Goal: Task Accomplishment & Management: Manage account settings

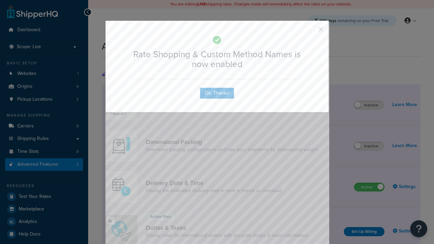
scroll to position [184, 0]
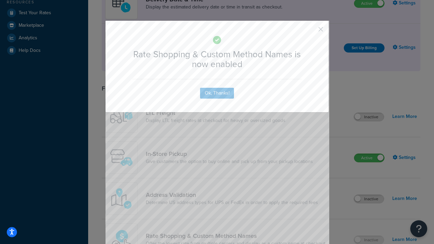
click at [310, 31] on button "button" at bounding box center [311, 32] width 2 height 2
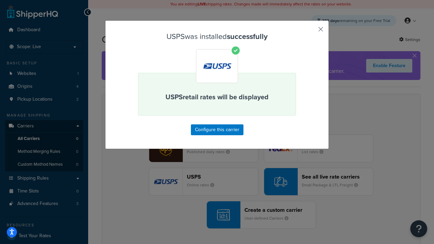
click at [310, 32] on button "button" at bounding box center [311, 32] width 2 height 2
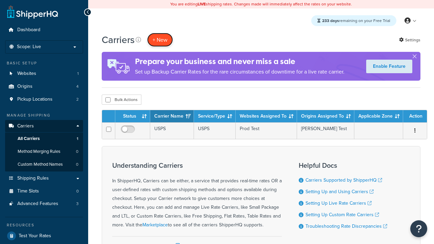
click at [160, 40] on button "+ New" at bounding box center [160, 40] width 26 height 14
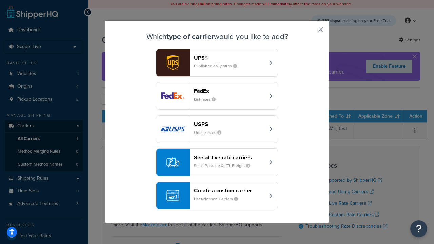
click at [217, 162] on div "See all live rate carriers Small Package & LTL Freight" at bounding box center [229, 162] width 71 height 16
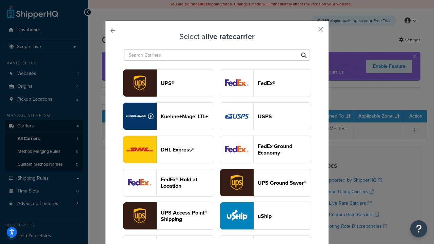
click at [265, 83] on header "FedEx®" at bounding box center [284, 83] width 53 height 6
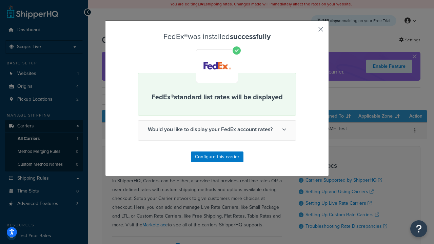
click at [310, 32] on button "button" at bounding box center [311, 32] width 2 height 2
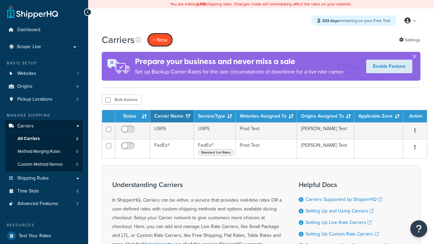
click at [160, 40] on button "+ New" at bounding box center [160, 40] width 26 height 14
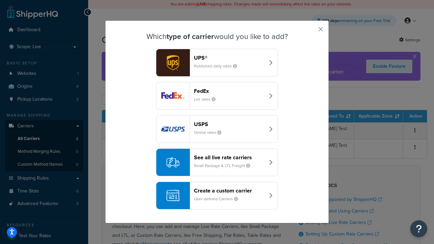
click at [217, 162] on div "See all live rate carriers Small Package & LTL Freight" at bounding box center [229, 162] width 71 height 16
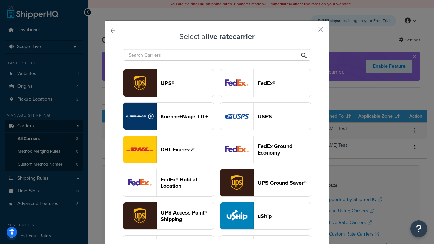
click at [187, 83] on header "UPS®" at bounding box center [187, 83] width 53 height 6
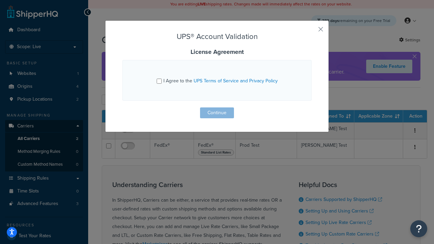
click at [159, 81] on input "I Agree to the UPS Terms of Service and Privacy Policy" at bounding box center [159, 81] width 5 height 5
checkbox input "true"
click at [217, 113] on button "Continue" at bounding box center [217, 112] width 34 height 11
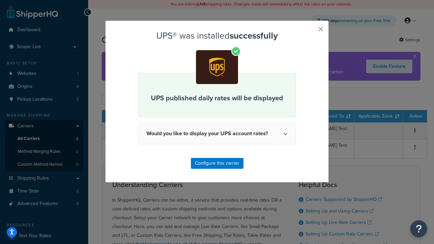
click at [310, 32] on button "button" at bounding box center [311, 32] width 2 height 2
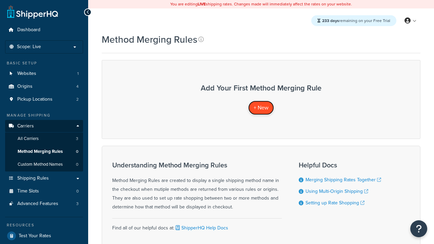
click at [261, 107] on span "+ New" at bounding box center [261, 108] width 15 height 8
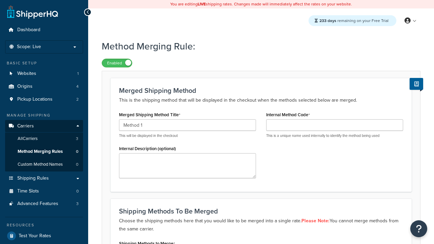
type input "Method 1"
type input "001"
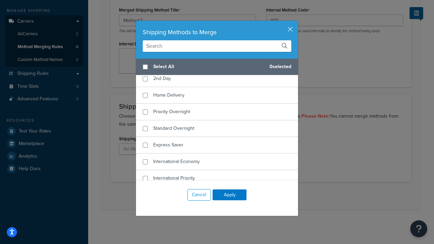
click at [161, 65] on span "Ground" at bounding box center [161, 61] width 16 height 7
checkbox input "true"
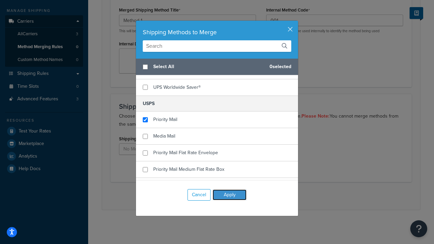
click at [229, 195] on button "Apply" at bounding box center [230, 194] width 34 height 11
click at [257, 196] on button "Save" at bounding box center [257, 196] width 18 height 11
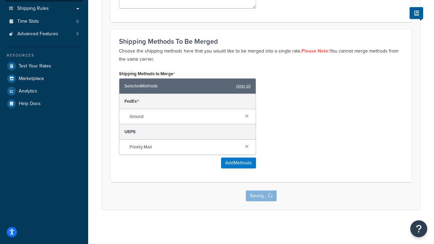
scroll to position [0, 0]
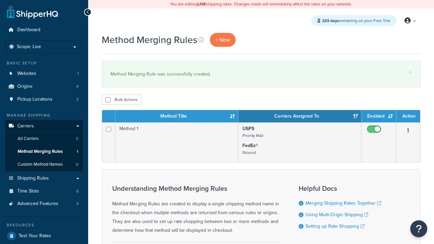
click at [177, 117] on th "Method Title" at bounding box center [176, 116] width 123 height 12
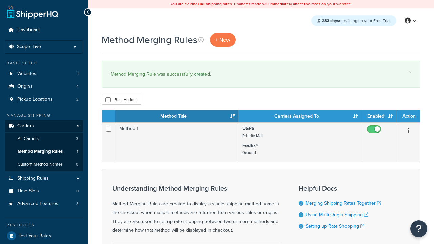
click at [177, 117] on th "Method Title" at bounding box center [176, 116] width 123 height 12
click at [300, 117] on th "Carriers Assigned To" at bounding box center [299, 116] width 123 height 12
click at [379, 117] on th "Enabled" at bounding box center [378, 116] width 35 height 12
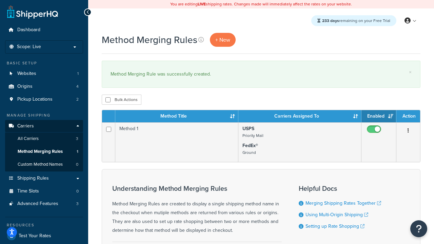
click at [379, 117] on th "Enabled" at bounding box center [378, 116] width 35 height 12
click at [408, 117] on th "Action" at bounding box center [408, 116] width 24 height 12
click at [108, 100] on input "checkbox" at bounding box center [107, 99] width 5 height 5
checkbox input "true"
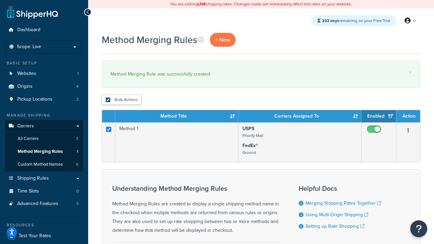
checkbox input "true"
click at [0, 0] on button "Delete" at bounding box center [0, 0] width 0 height 0
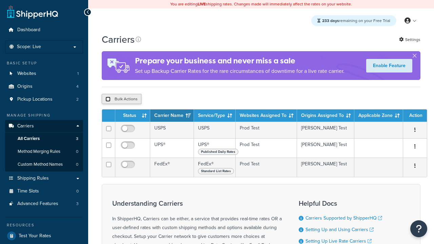
click at [108, 100] on input "checkbox" at bounding box center [107, 99] width 5 height 5
checkbox input "true"
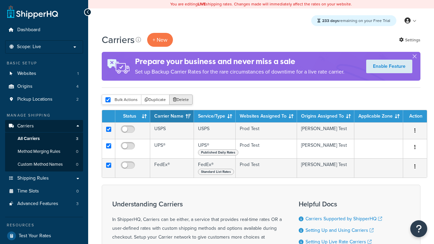
click at [182, 100] on button "Delete" at bounding box center [180, 100] width 23 height 10
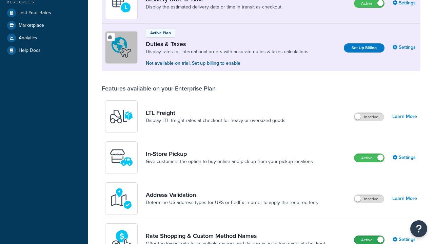
click at [369, 236] on label "Active" at bounding box center [369, 240] width 30 height 8
